Goal: Task Accomplishment & Management: Manage account settings

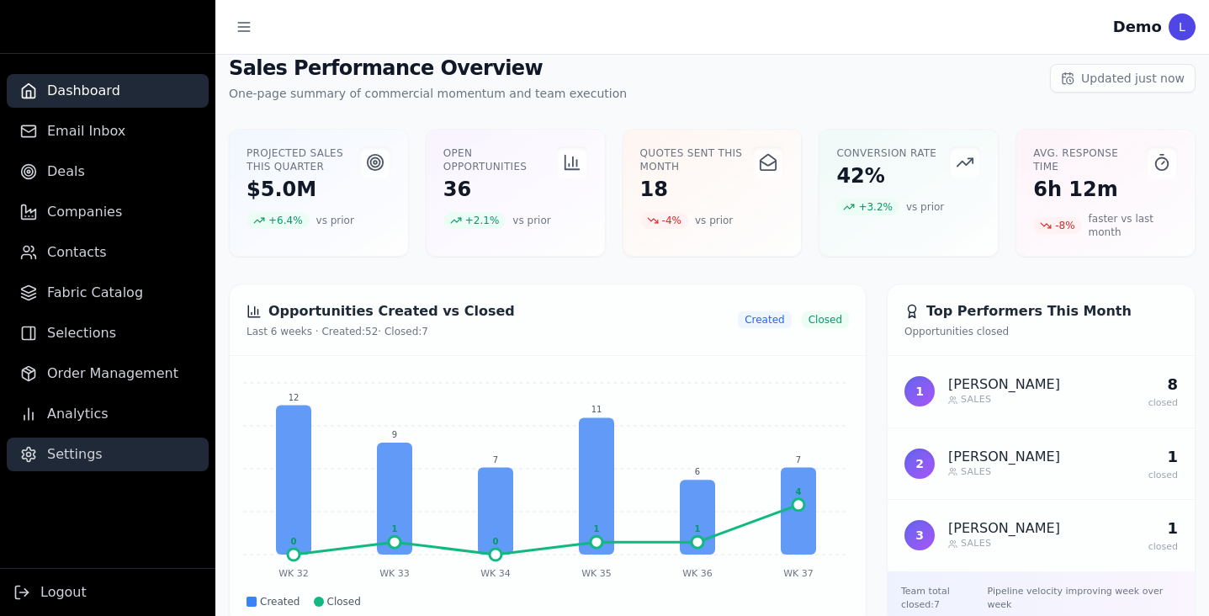
click at [76, 464] on span "Settings" at bounding box center [75, 454] width 56 height 20
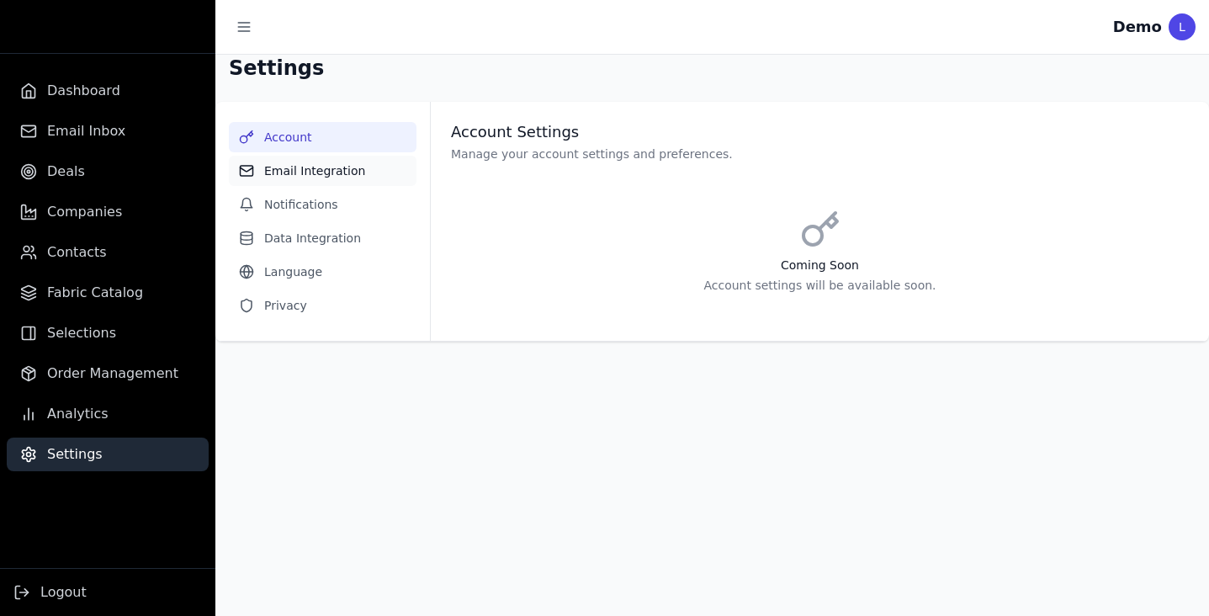
click at [331, 176] on button "Email Integration" at bounding box center [323, 171] width 188 height 30
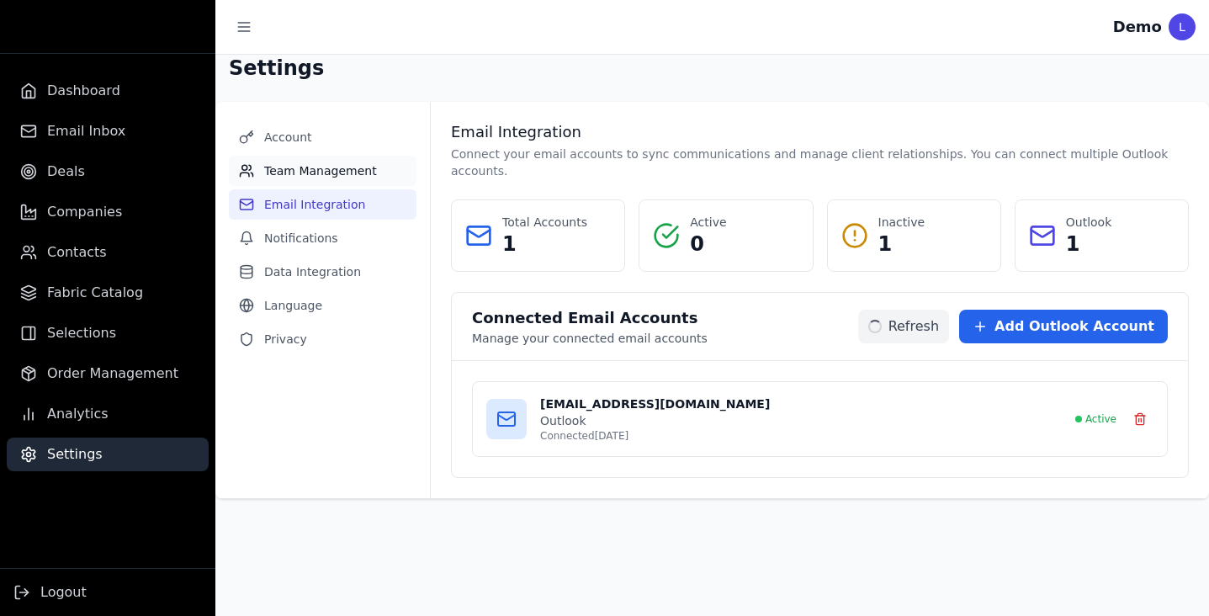
click at [307, 165] on button "Team Management" at bounding box center [323, 171] width 188 height 30
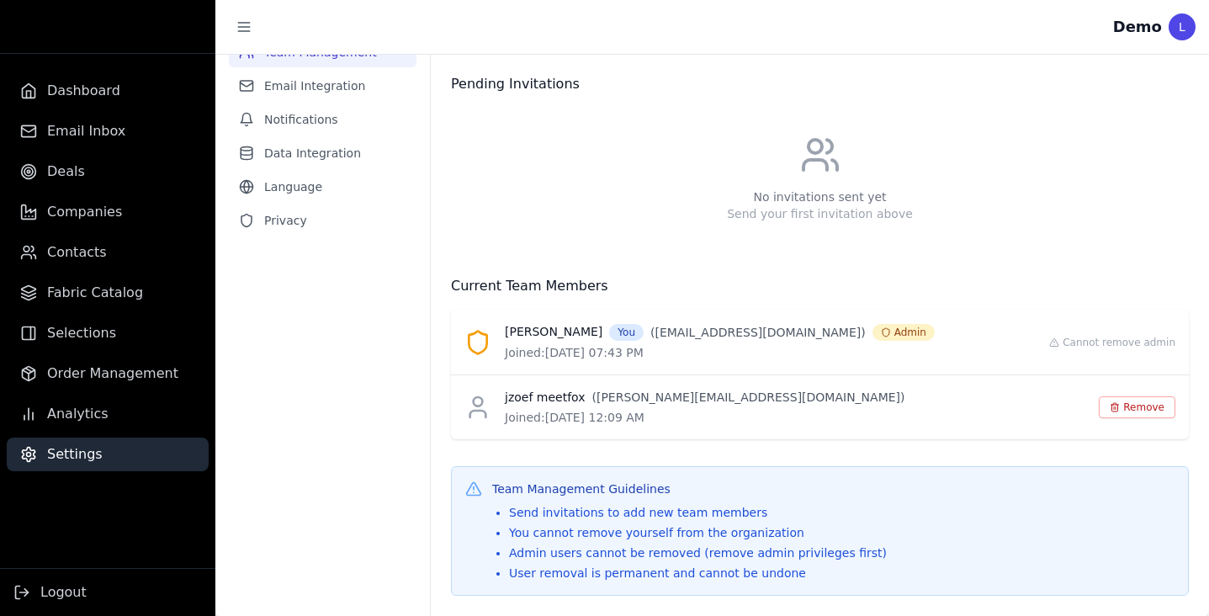
scroll to position [98, 0]
